Goal: Task Accomplishment & Management: Use online tool/utility

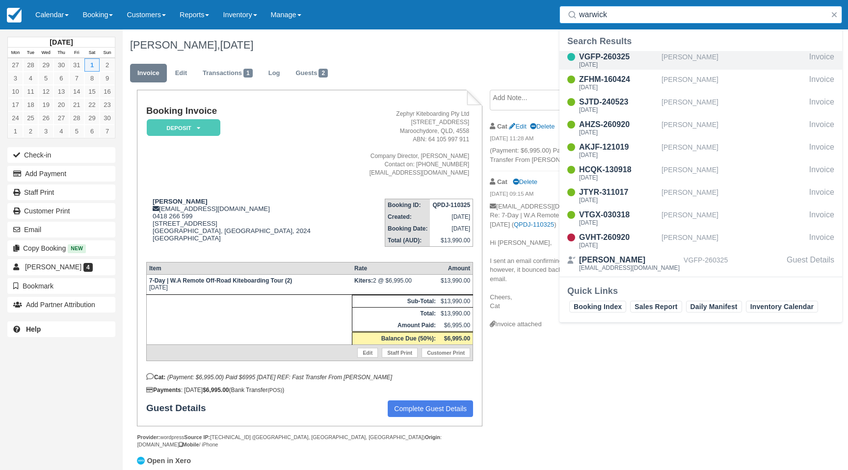
type input "warwick"
click at [642, 59] on div "VGFP-260325" at bounding box center [618, 57] width 78 height 12
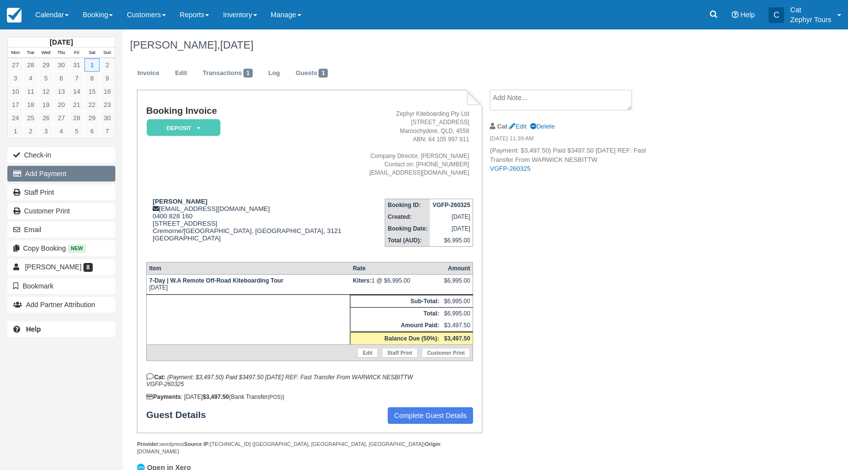
click at [60, 171] on button "Add Payment" at bounding box center [61, 174] width 108 height 16
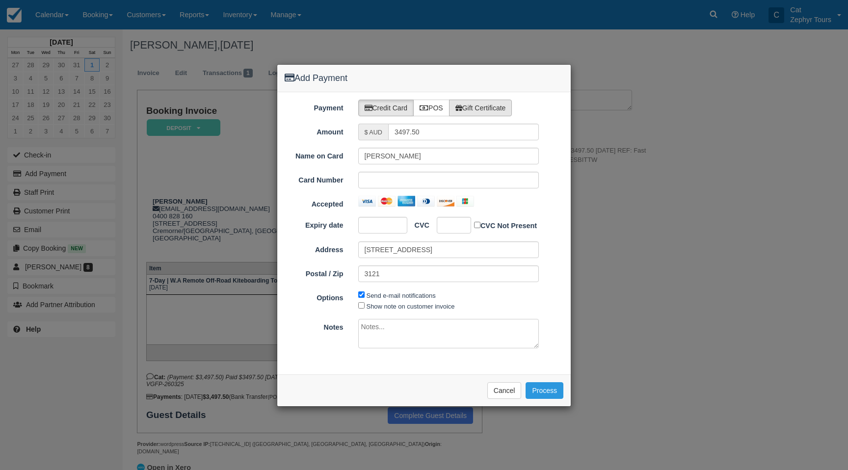
type input "10/08/25"
drag, startPoint x: 433, startPoint y: 108, endPoint x: 431, endPoint y: 130, distance: 21.2
click at [432, 109] on label "POS" at bounding box center [431, 108] width 36 height 17
radio input "true"
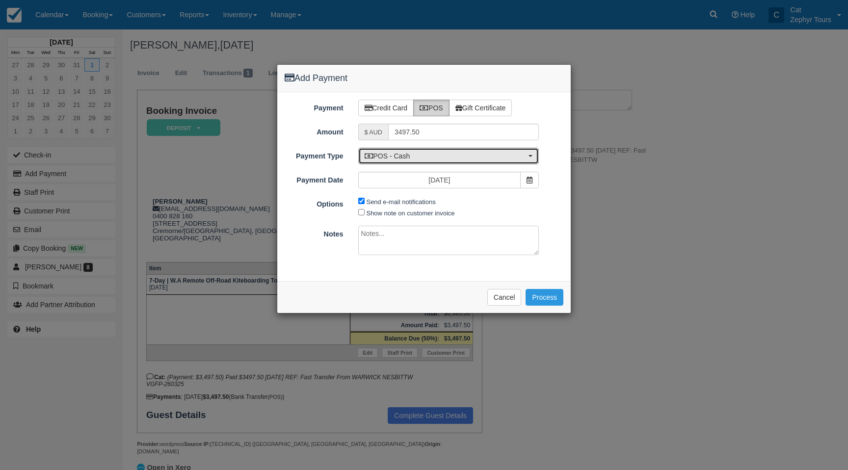
drag, startPoint x: 455, startPoint y: 159, endPoint x: 450, endPoint y: 173, distance: 14.4
click at [455, 159] on span "POS - Cash" at bounding box center [446, 156] width 162 height 10
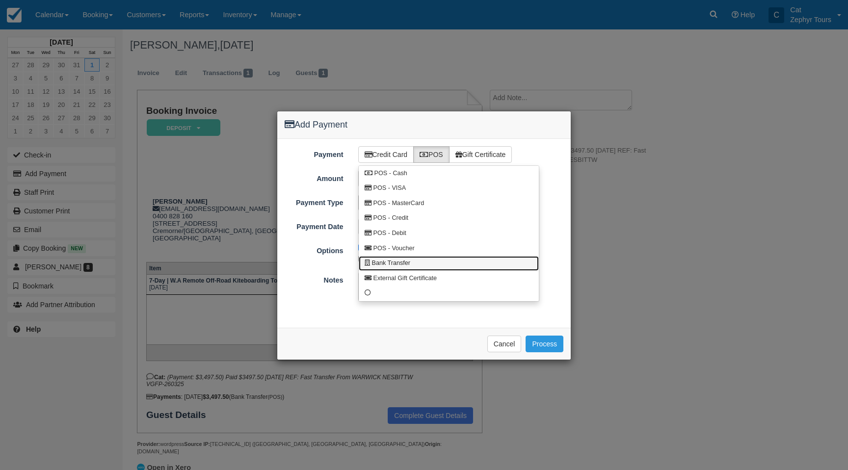
click at [443, 262] on link "Bank Transfer" at bounding box center [449, 263] width 180 height 15
select select "BANK"
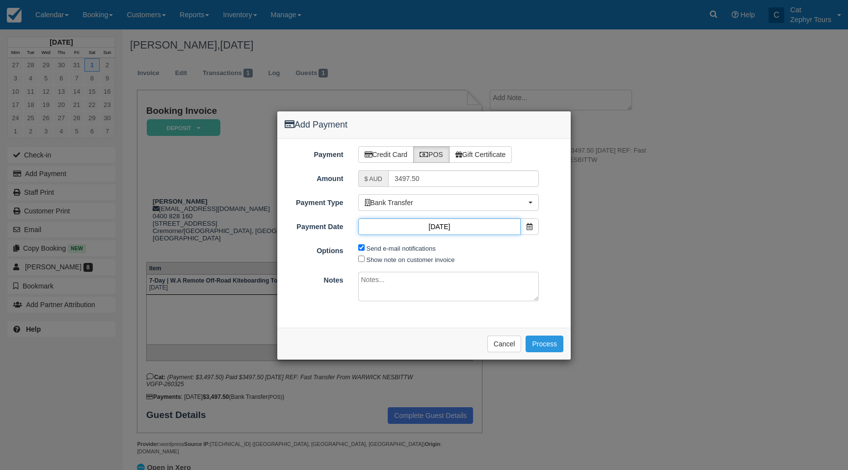
click at [517, 230] on input "10/08/25" at bounding box center [439, 226] width 163 height 17
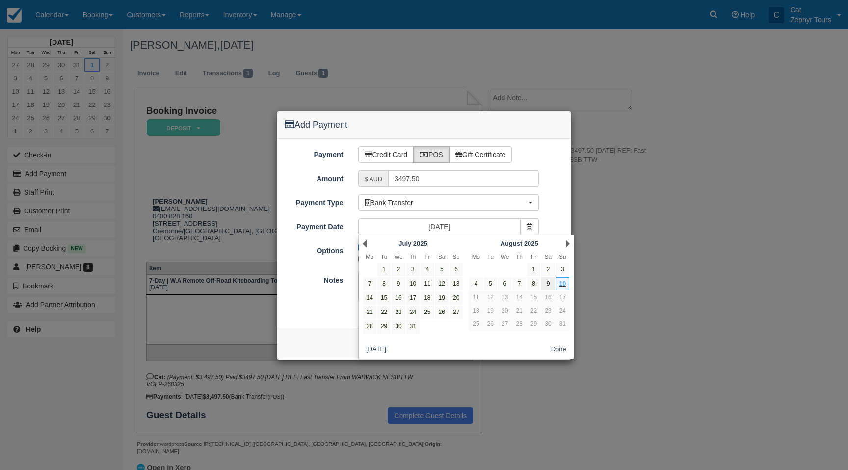
click at [549, 284] on link "9" at bounding box center [547, 283] width 13 height 13
type input "09/08/25"
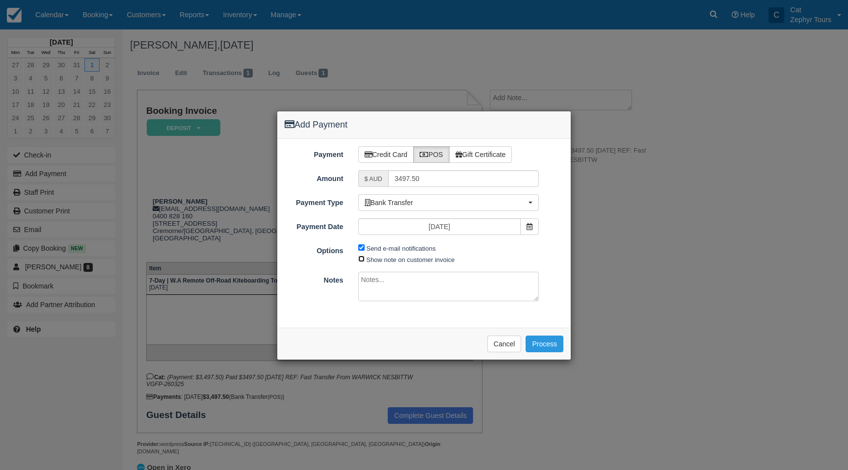
drag, startPoint x: 362, startPoint y: 260, endPoint x: 369, endPoint y: 280, distance: 21.4
click at [362, 260] on input "Show note on customer invoice" at bounding box center [361, 259] width 6 height 6
checkbox input "true"
click at [370, 281] on textarea at bounding box center [448, 286] width 181 height 29
paste textarea "Fast Transfer From WARWICK NESBITTN NPP"
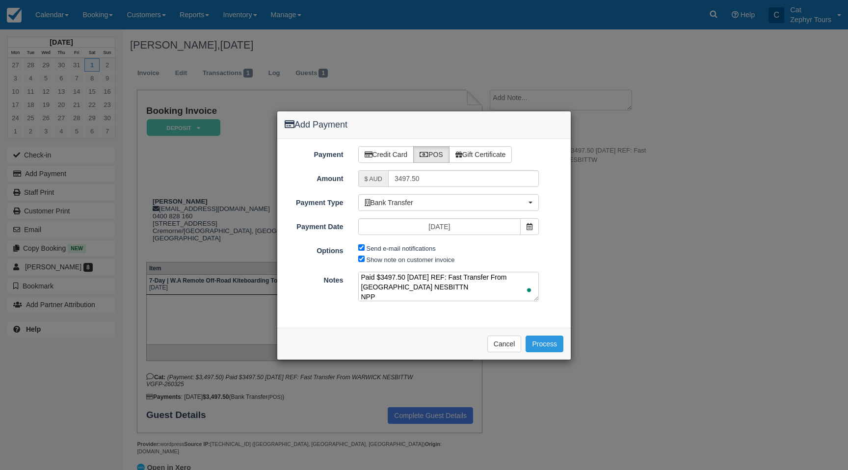
scroll to position [6, 0]
drag, startPoint x: 379, startPoint y: 294, endPoint x: 351, endPoint y: 291, distance: 28.1
click at [353, 291] on div "Paid $3497.50 8/9/25 REF: Fast Transfer From WARWICK NESBITTN NPP" at bounding box center [449, 288] width 196 height 32
paste textarea "VGFP-260325"
type textarea "Paid $3497.50 8/9/25 REF: Fast Transfer From WARWICK NESBITTN VGFP-260325"
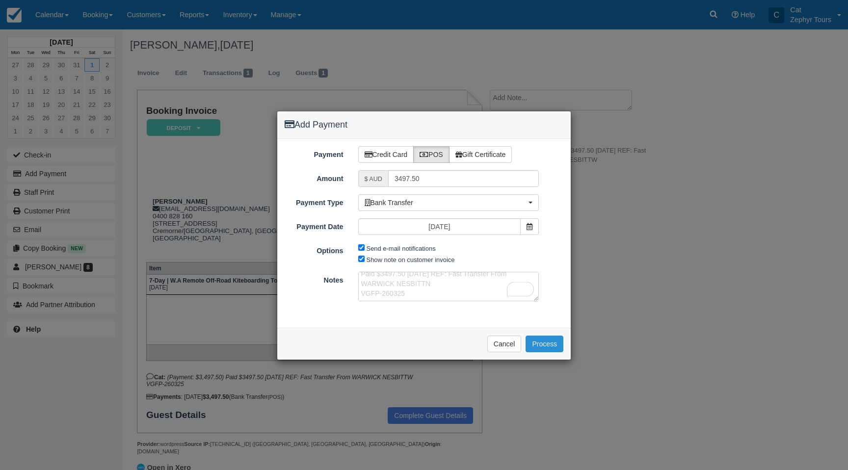
click at [546, 344] on button "Process" at bounding box center [544, 344] width 38 height 17
